Goal: Task Accomplishment & Management: Use online tool/utility

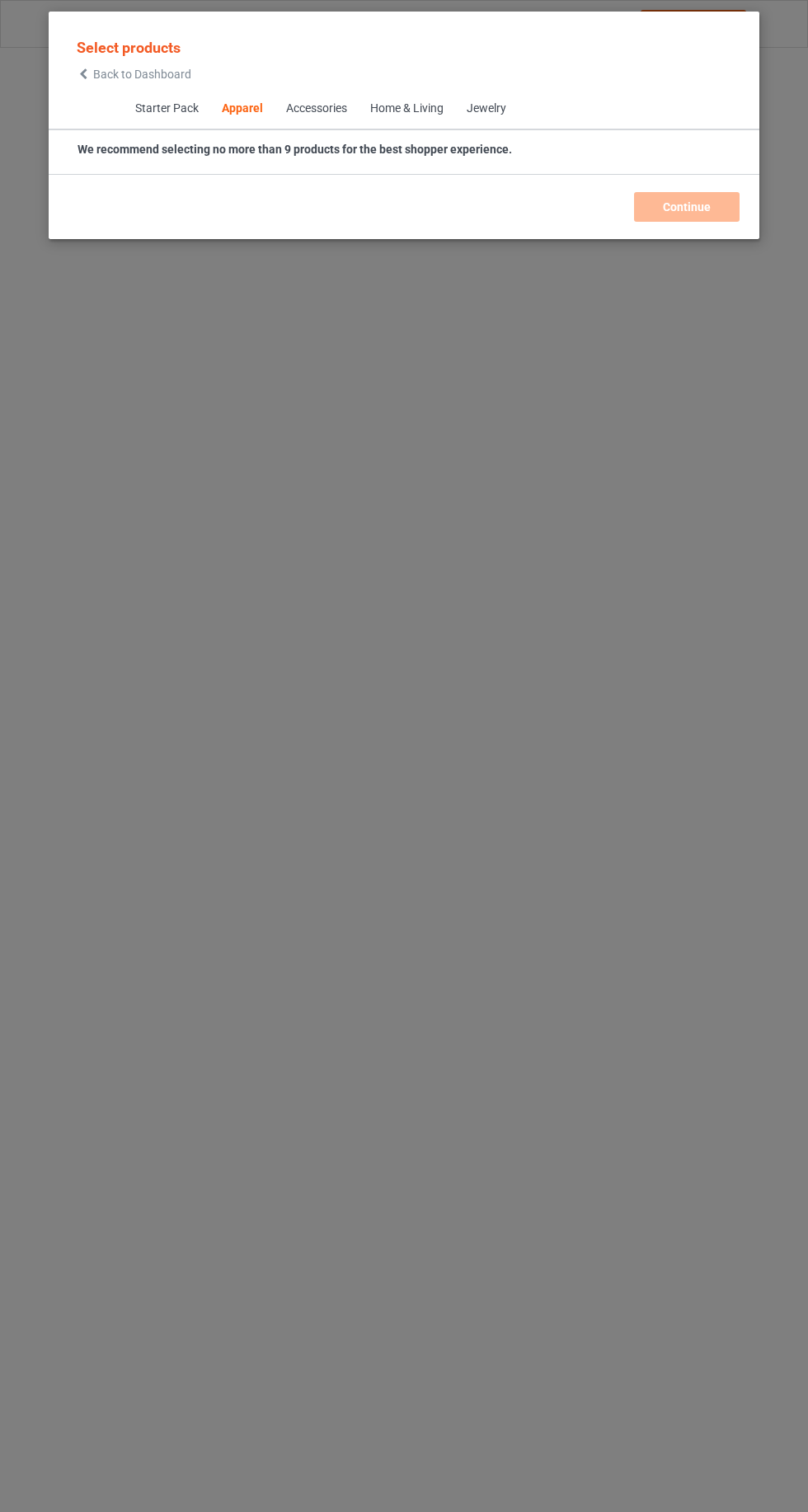
click at [103, 72] on span "Back to Dashboard" at bounding box center [143, 74] width 98 height 13
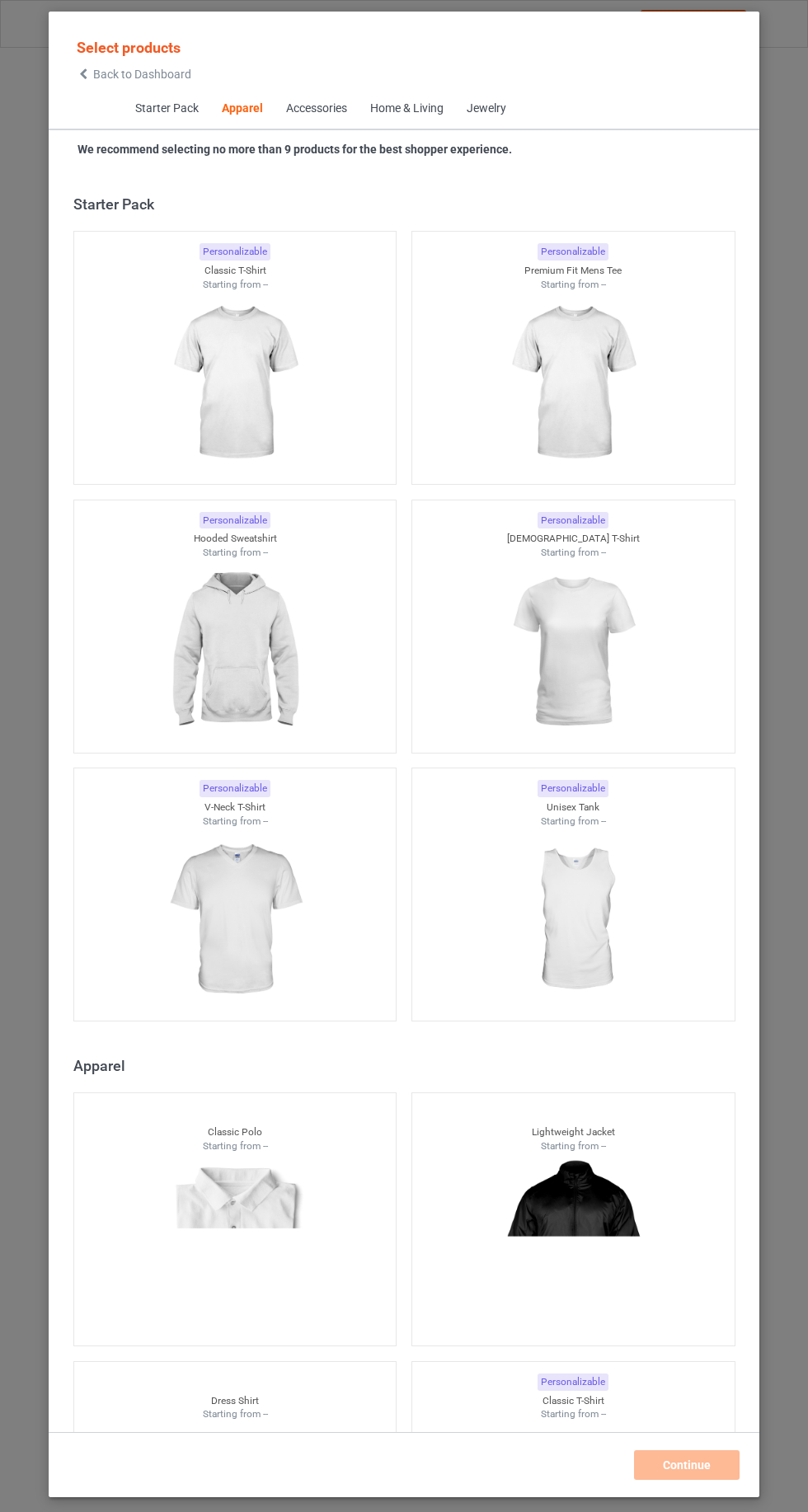
scroll to position [882, 0]
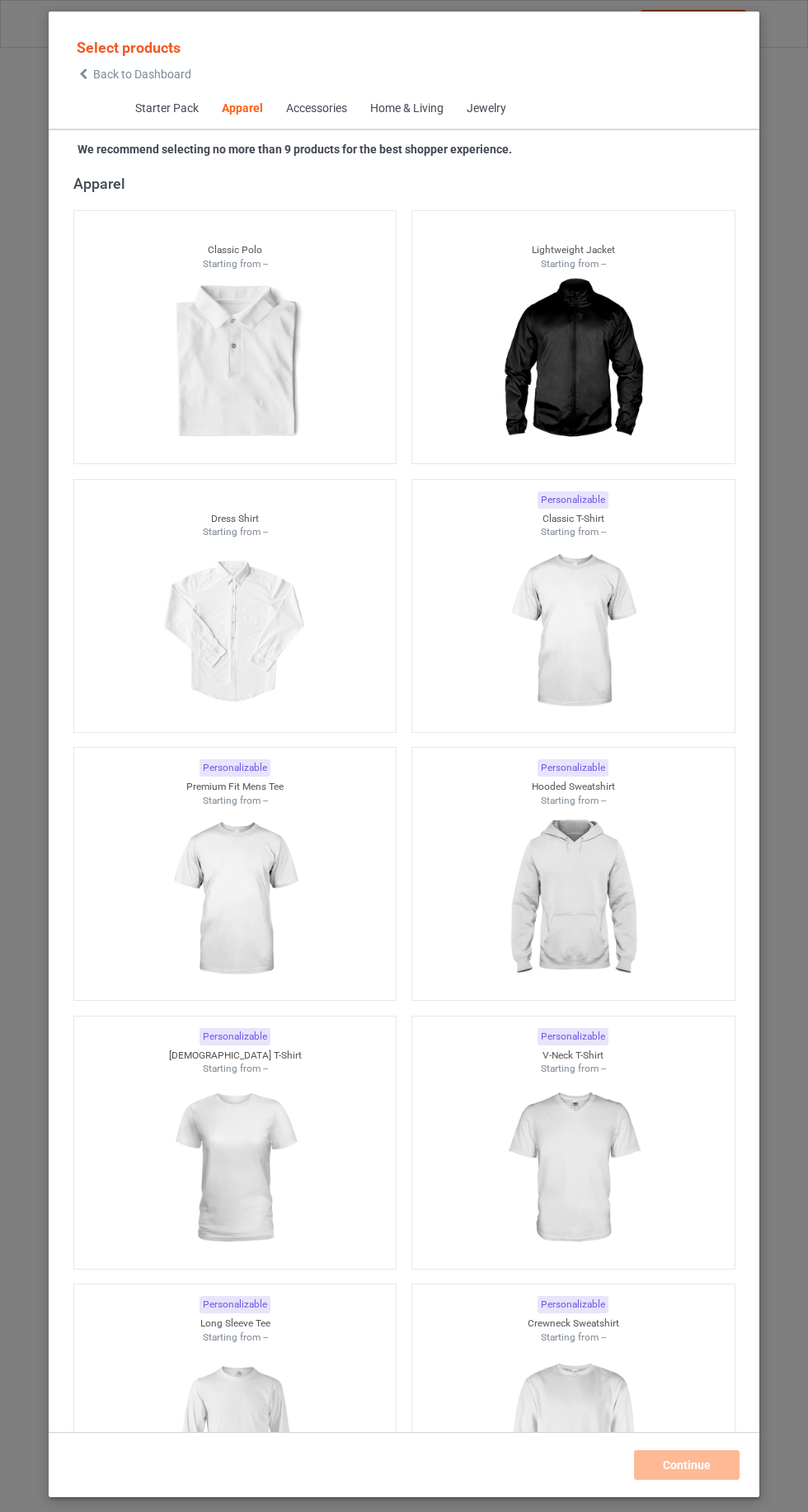
click at [83, 73] on icon at bounding box center [84, 74] width 14 height 12
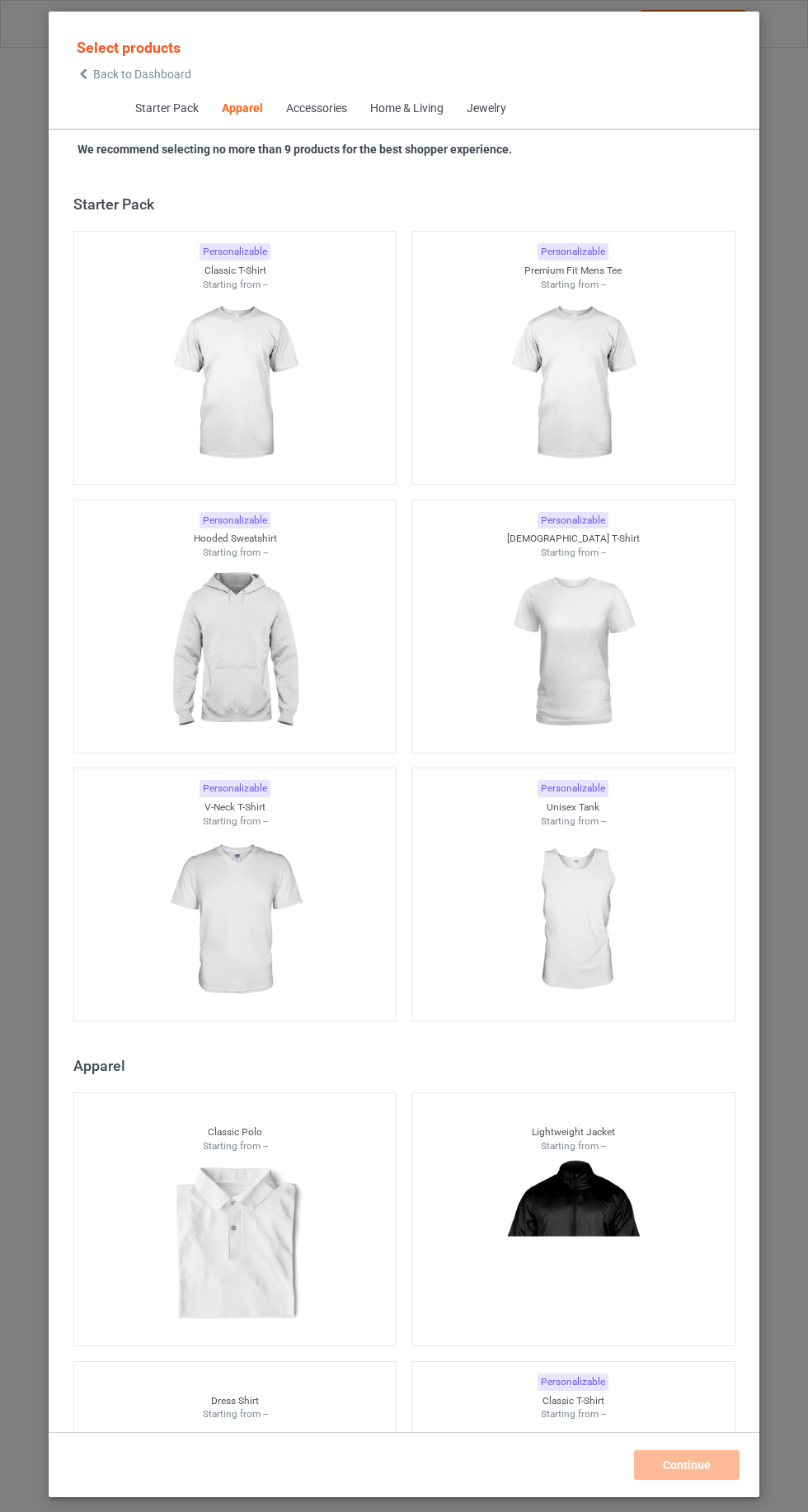
scroll to position [882, 0]
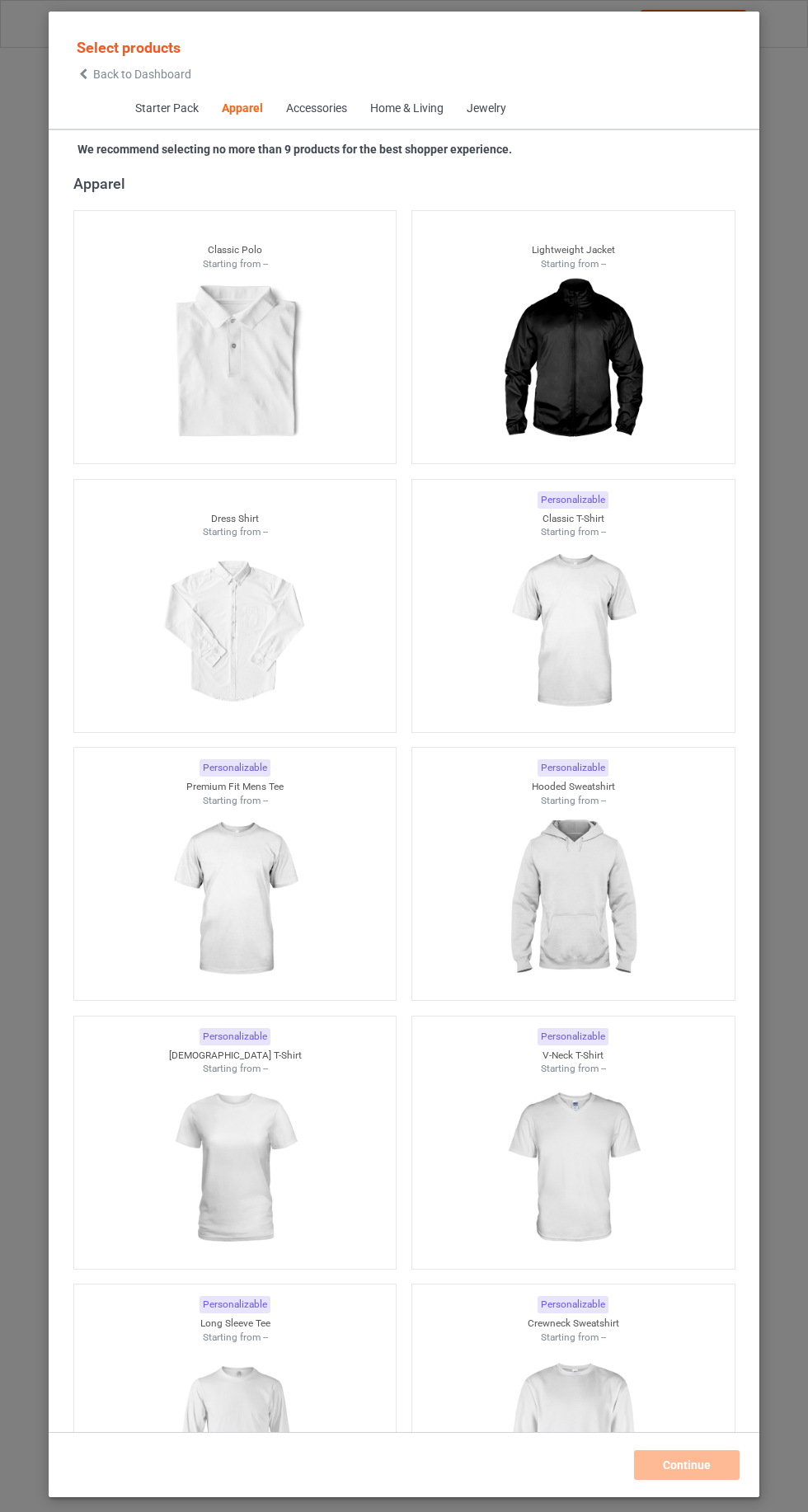
click at [71, 100] on div "Starter Pack Apparel Accessories Home & Living Jewelry" at bounding box center [403, 109] width 711 height 41
click at [83, 73] on icon at bounding box center [84, 74] width 14 height 12
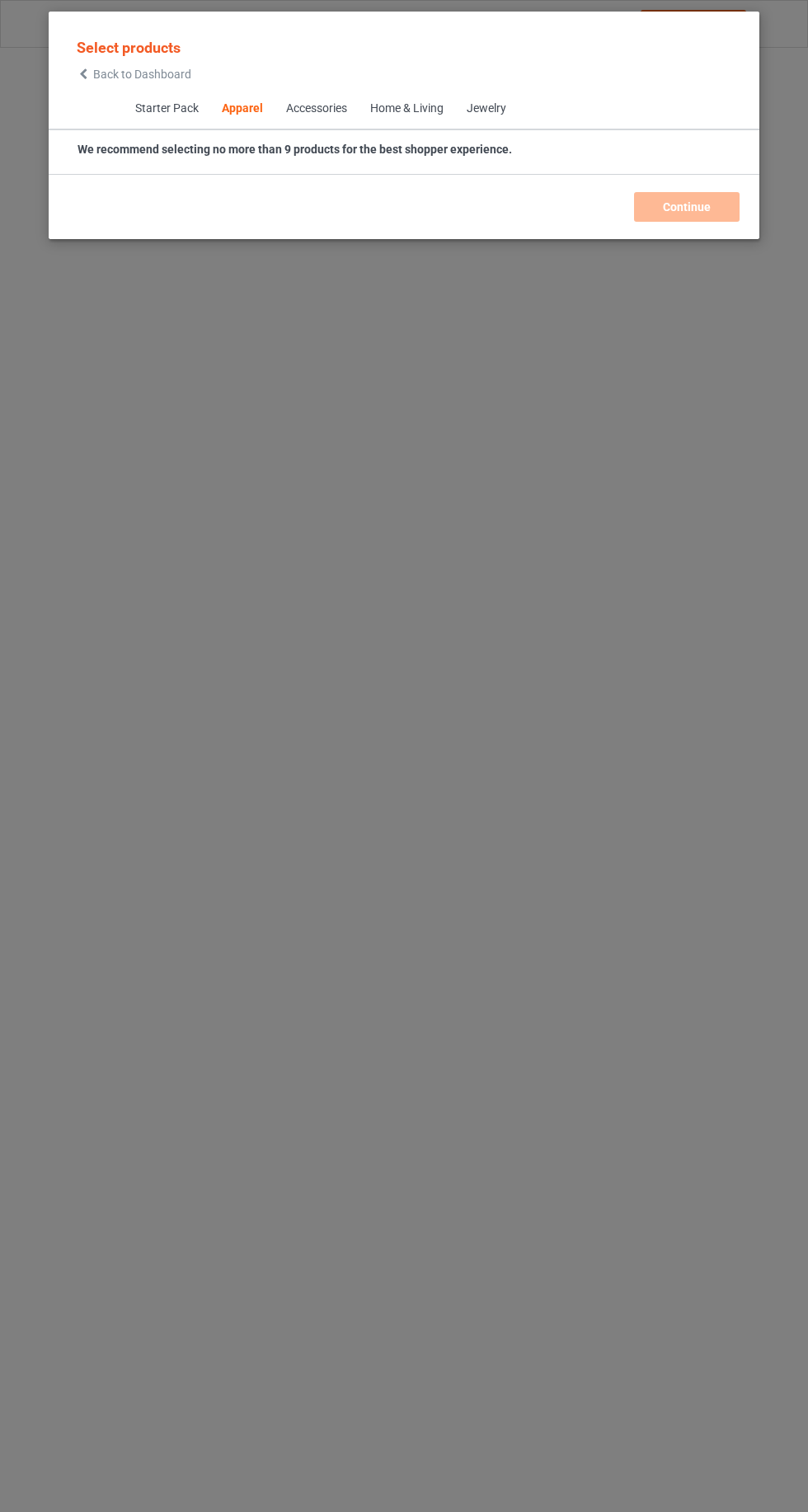
click at [83, 77] on icon at bounding box center [84, 74] width 14 height 12
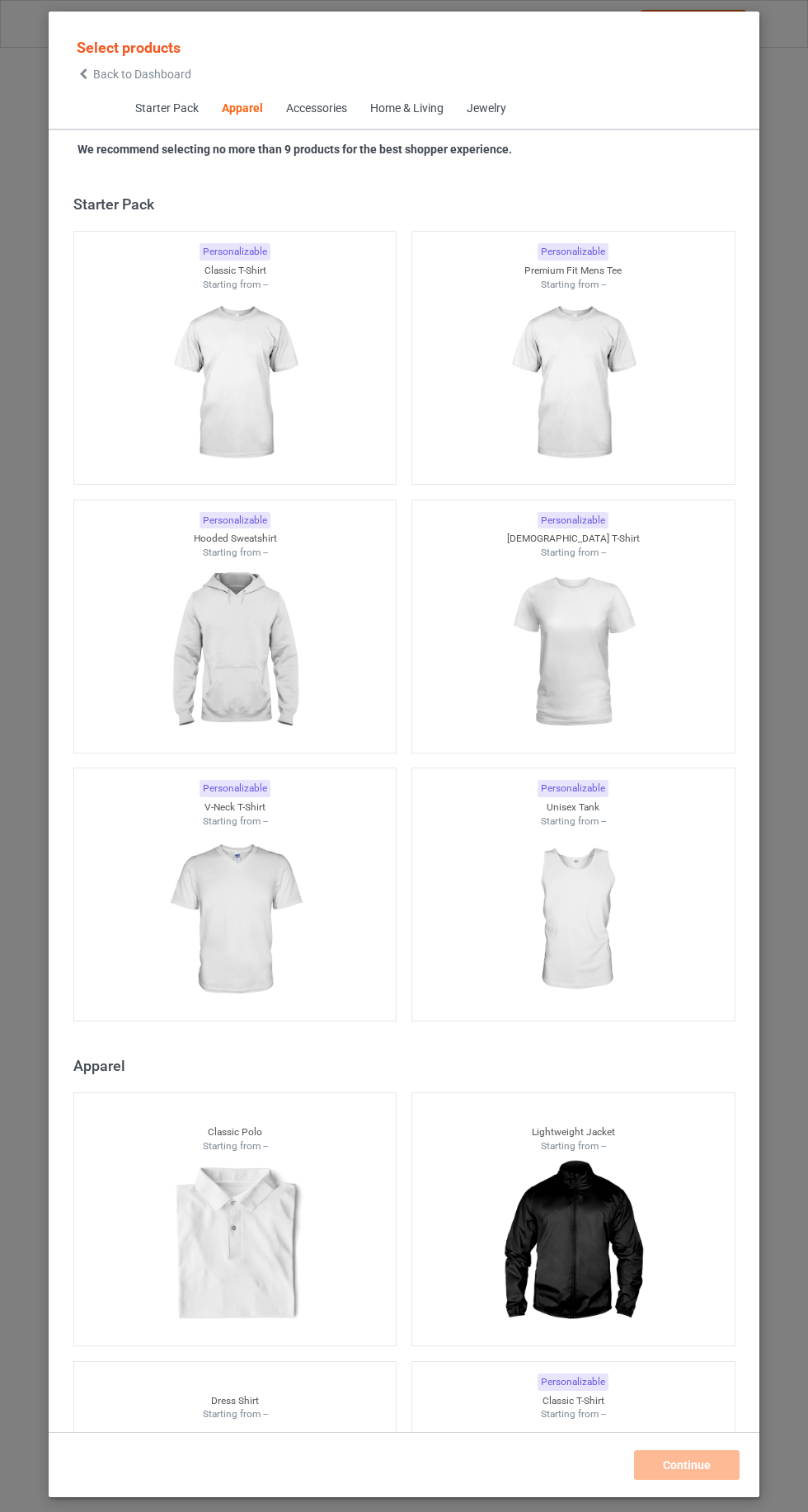
scroll to position [882, 0]
